Goal: Navigation & Orientation: Find specific page/section

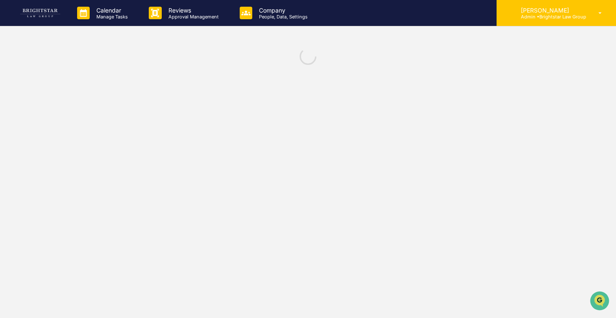
click at [519, 22] on div "[PERSON_NAME] Admin • Brightstar Law Group" at bounding box center [555, 13] width 119 height 26
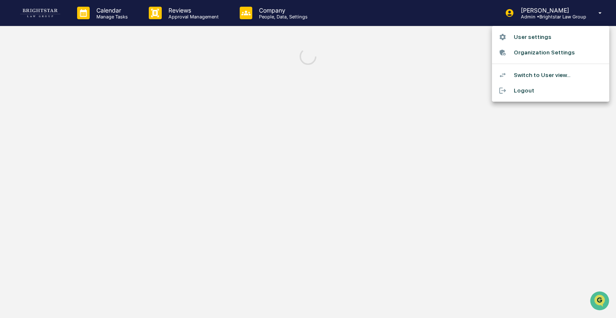
click at [323, 46] on div at bounding box center [308, 159] width 616 height 318
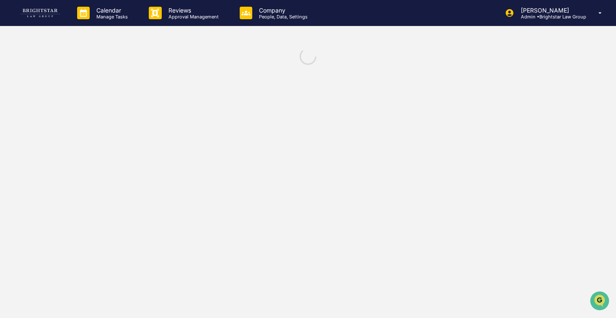
click at [53, 13] on img at bounding box center [40, 13] width 40 height 8
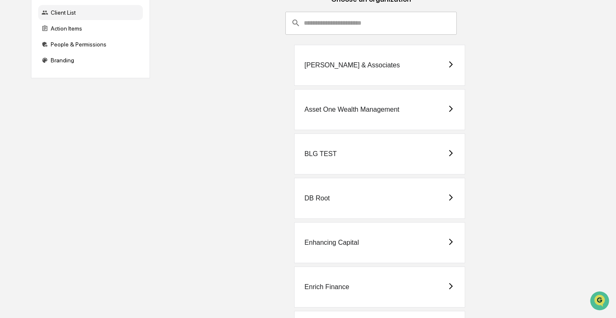
scroll to position [64, 0]
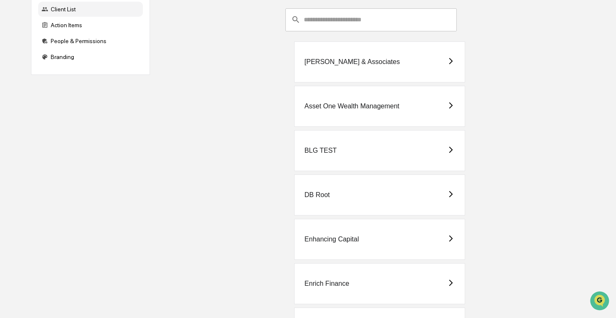
click at [381, 291] on div "Enrich Finance" at bounding box center [379, 283] width 171 height 41
